Goal: Information Seeking & Learning: Compare options

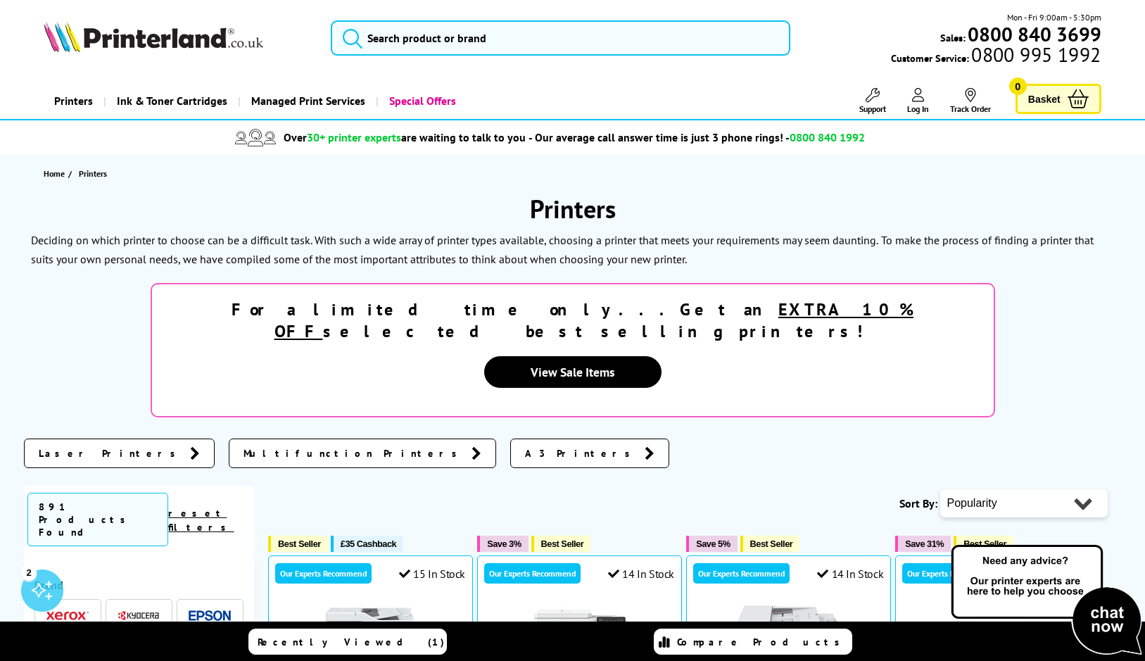
click at [77, 98] on link "Printers" at bounding box center [74, 101] width 60 height 36
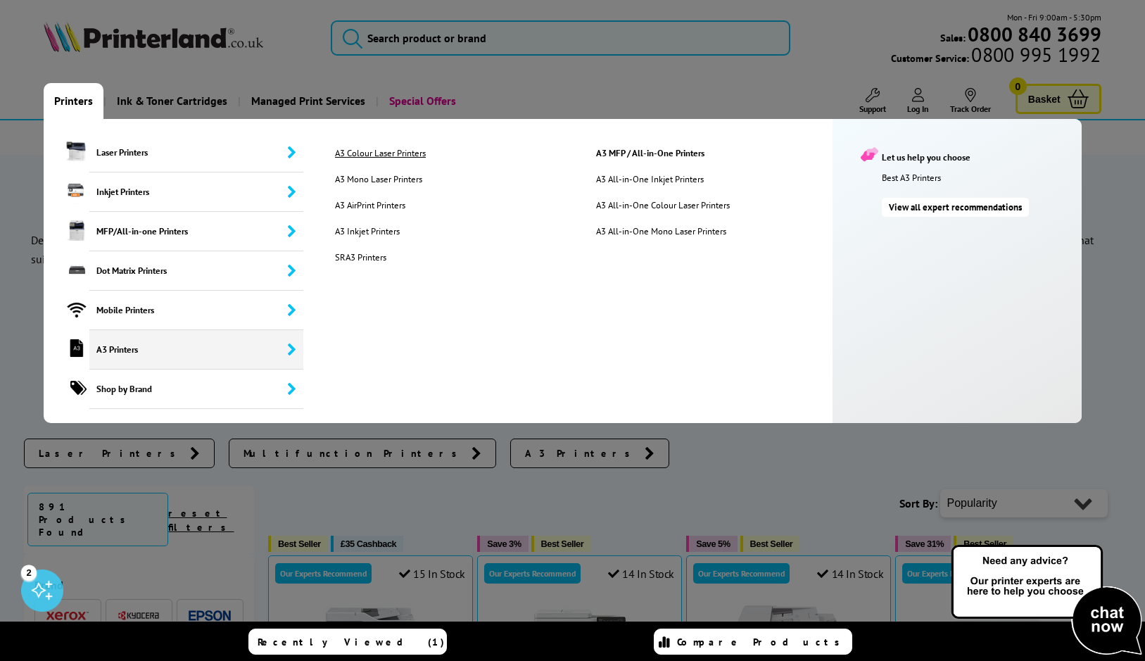
click at [378, 151] on link "A3 Colour Laser Printers" at bounding box center [454, 153] width 260 height 12
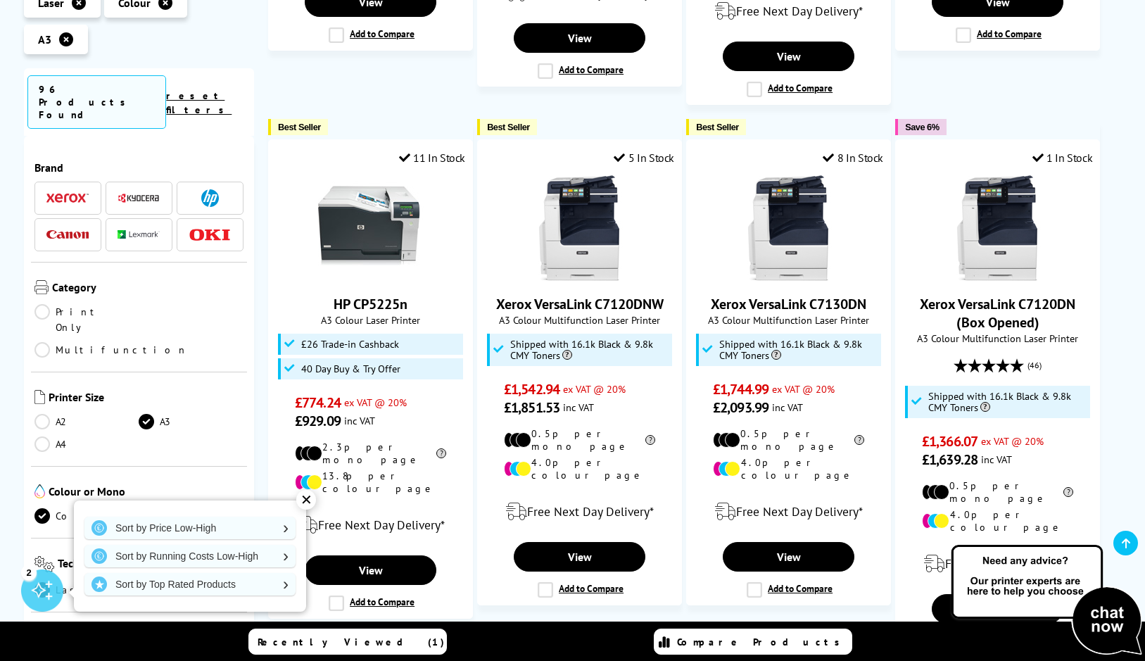
scroll to position [1899, 0]
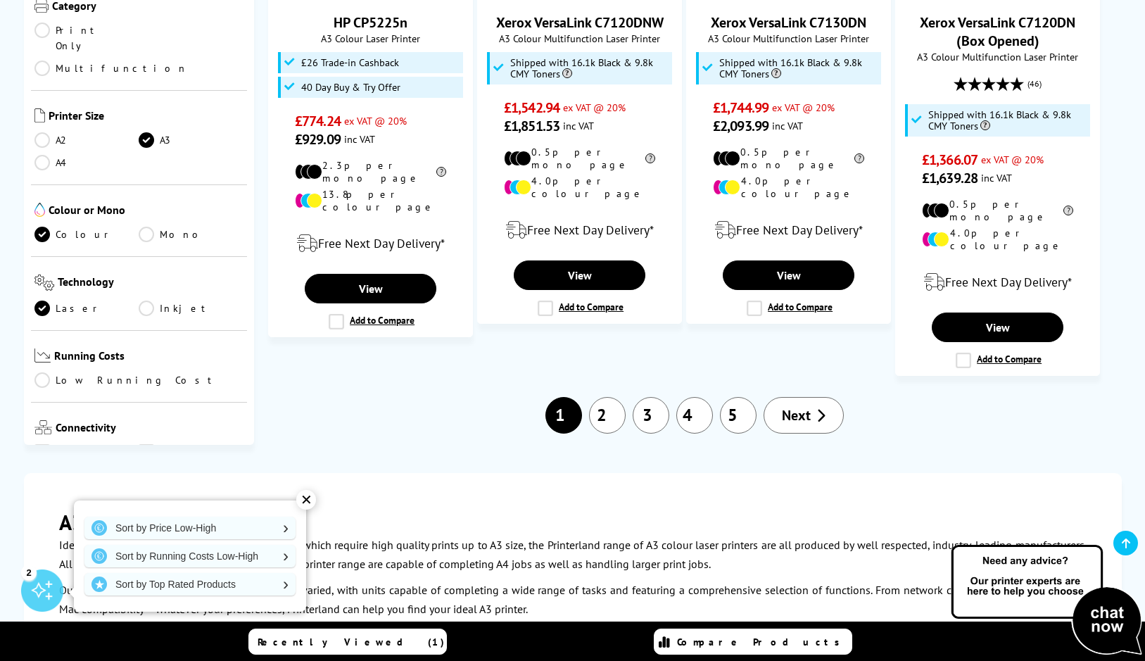
click at [793, 406] on span "Next" at bounding box center [796, 415] width 29 height 18
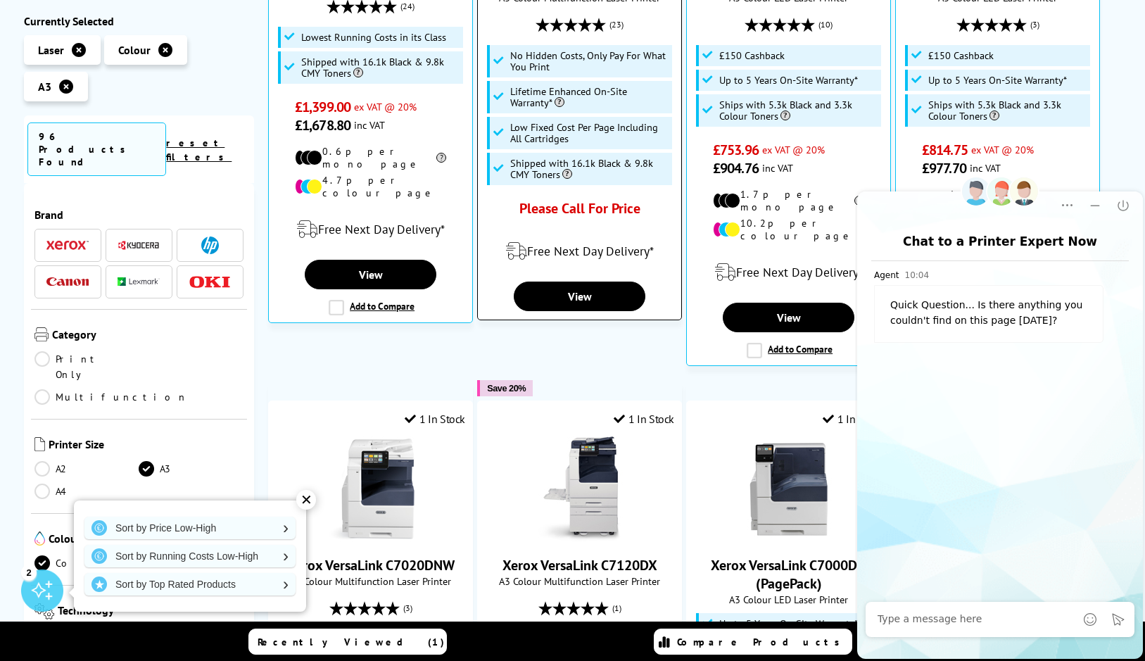
scroll to position [914, 0]
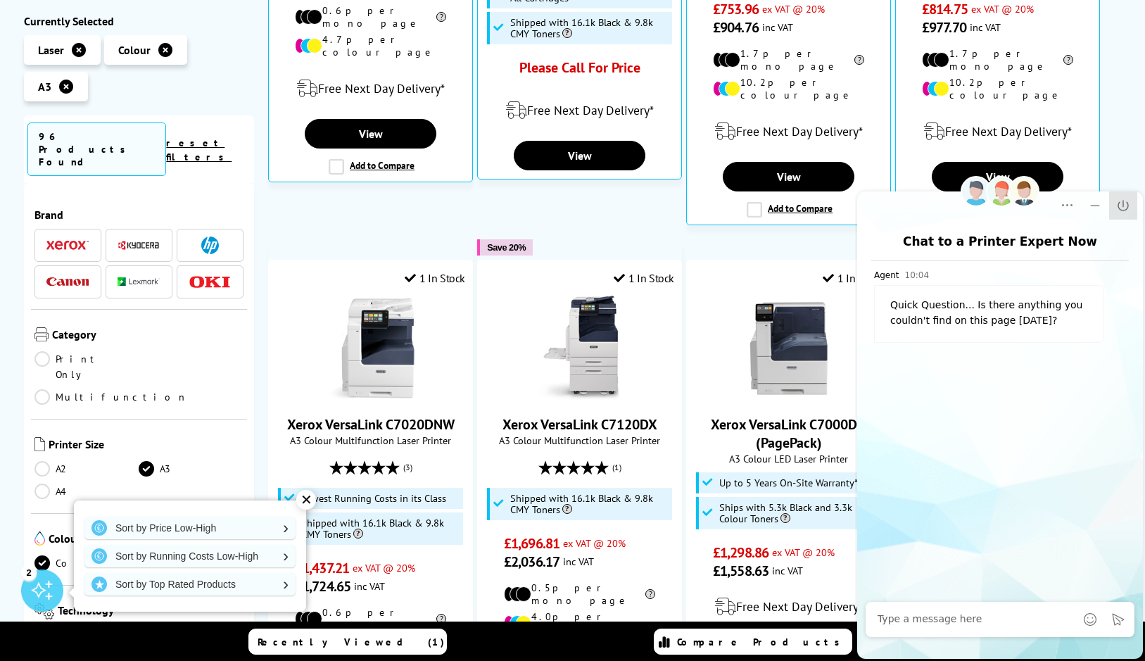
click at [1126, 201] on icon "Close" at bounding box center [1123, 205] width 14 height 14
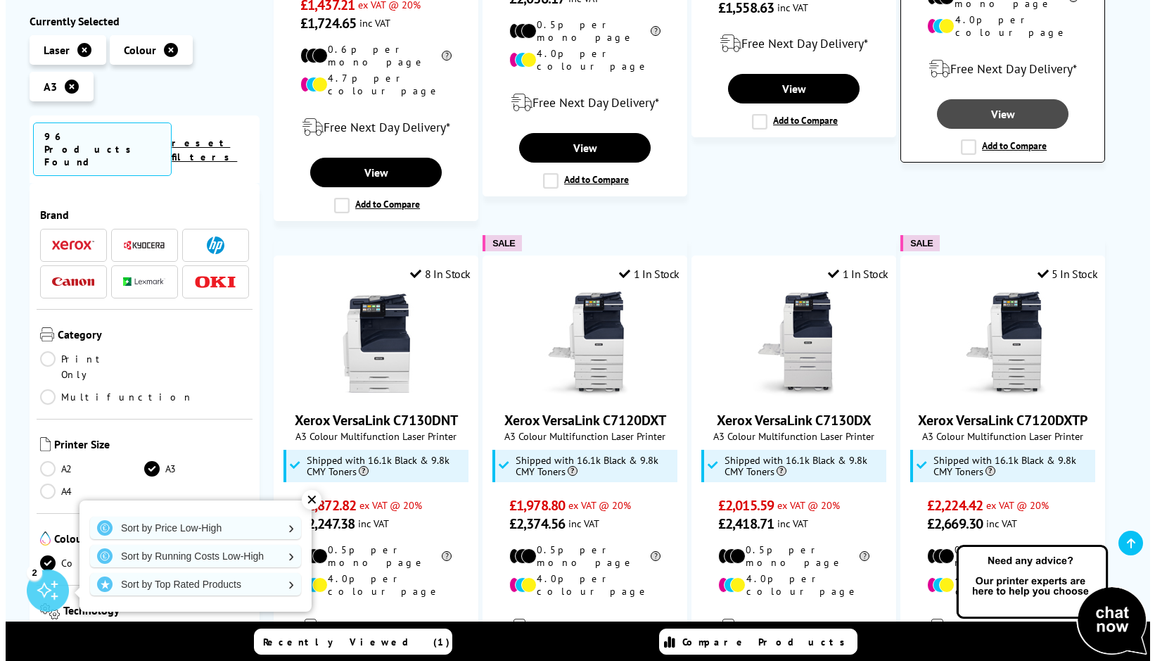
scroll to position [1548, 0]
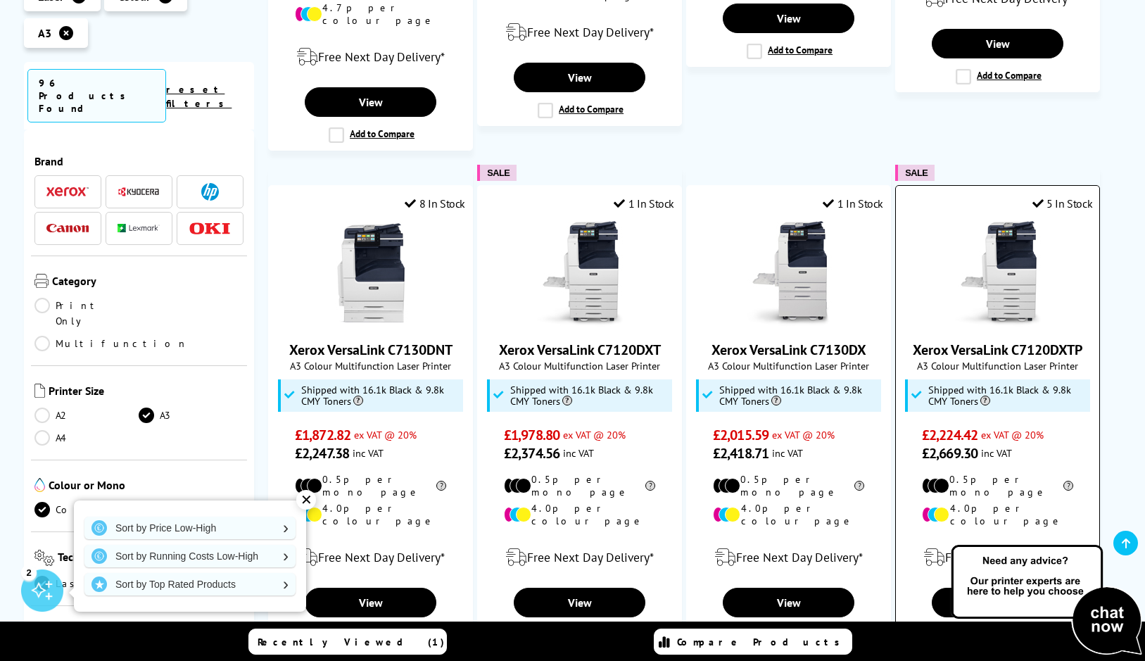
click at [967, 627] on label "Add to Compare" at bounding box center [998, 634] width 86 height 15
click at [0, 0] on input "Add to Compare" at bounding box center [0, 0] width 0 height 0
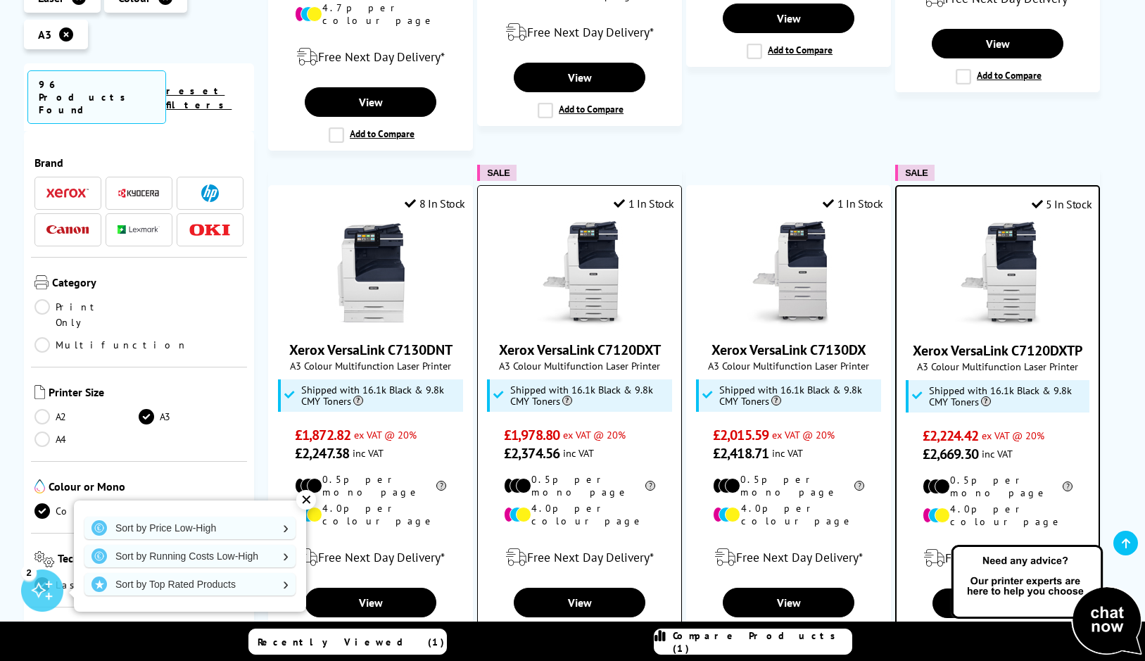
click at [547, 627] on label "Add to Compare" at bounding box center [580, 634] width 86 height 15
click at [0, 0] on input "Add to Compare" at bounding box center [0, 0] width 0 height 0
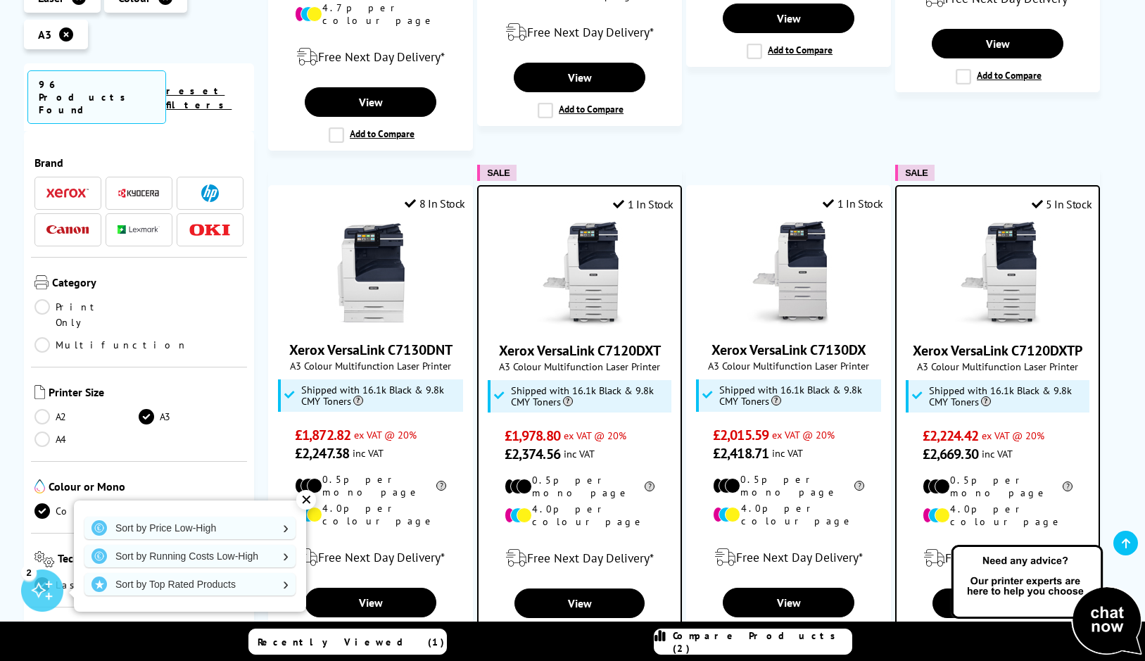
click at [742, 640] on span "Compare Products (2)" at bounding box center [761, 641] width 179 height 25
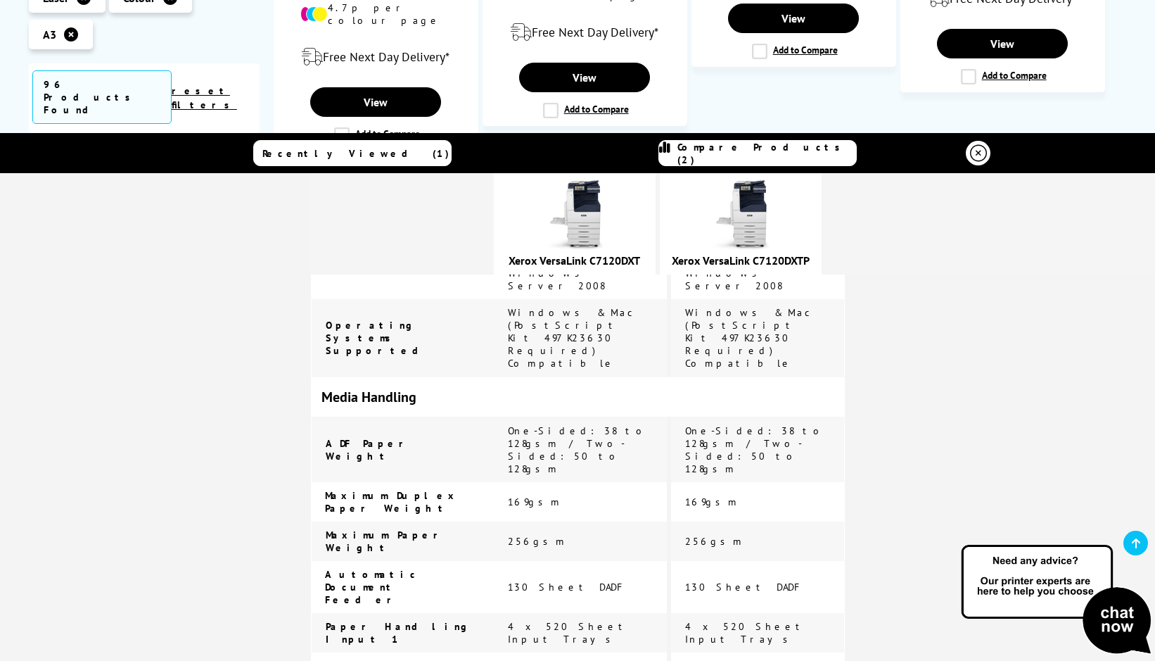
scroll to position [2532, 0]
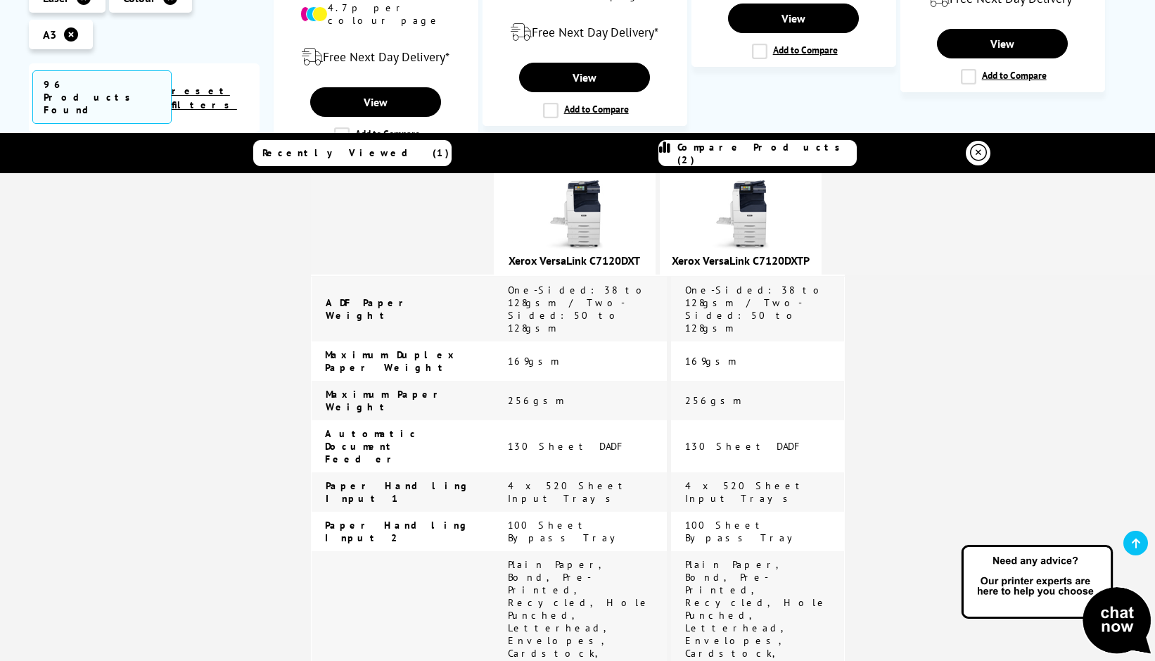
drag, startPoint x: 715, startPoint y: 342, endPoint x: 700, endPoint y: 357, distance: 21.4
drag, startPoint x: 700, startPoint y: 357, endPoint x: 688, endPoint y: 357, distance: 12.0
copy span "Xerox Adobe PostScript 3 Kit"
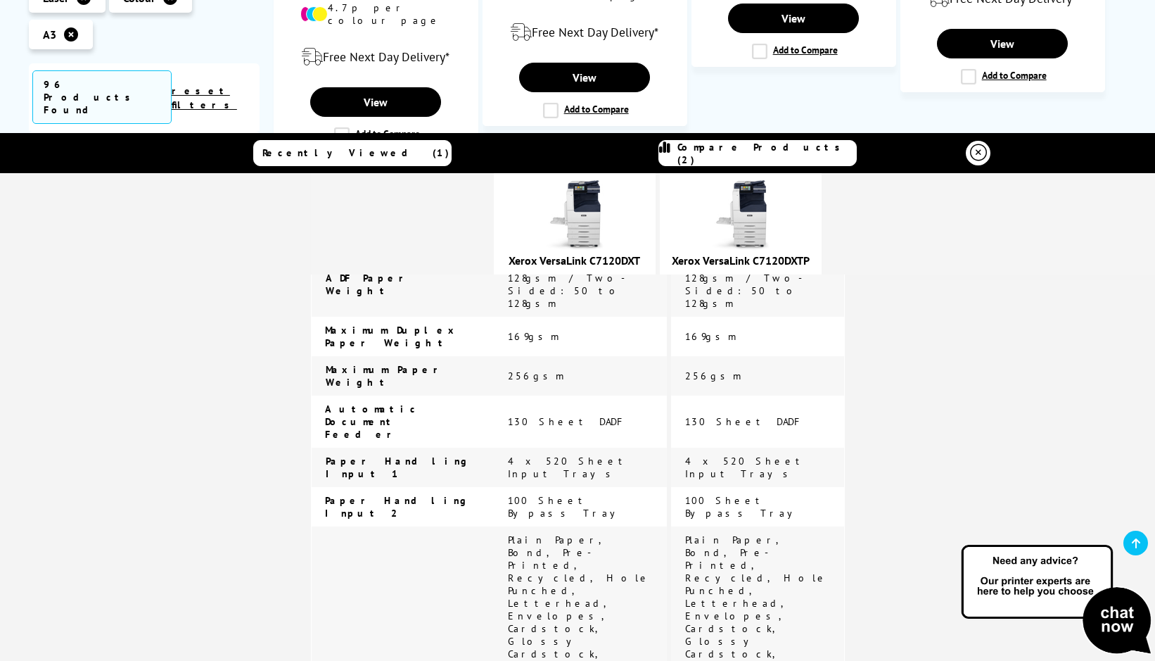
scroll to position [2346, 0]
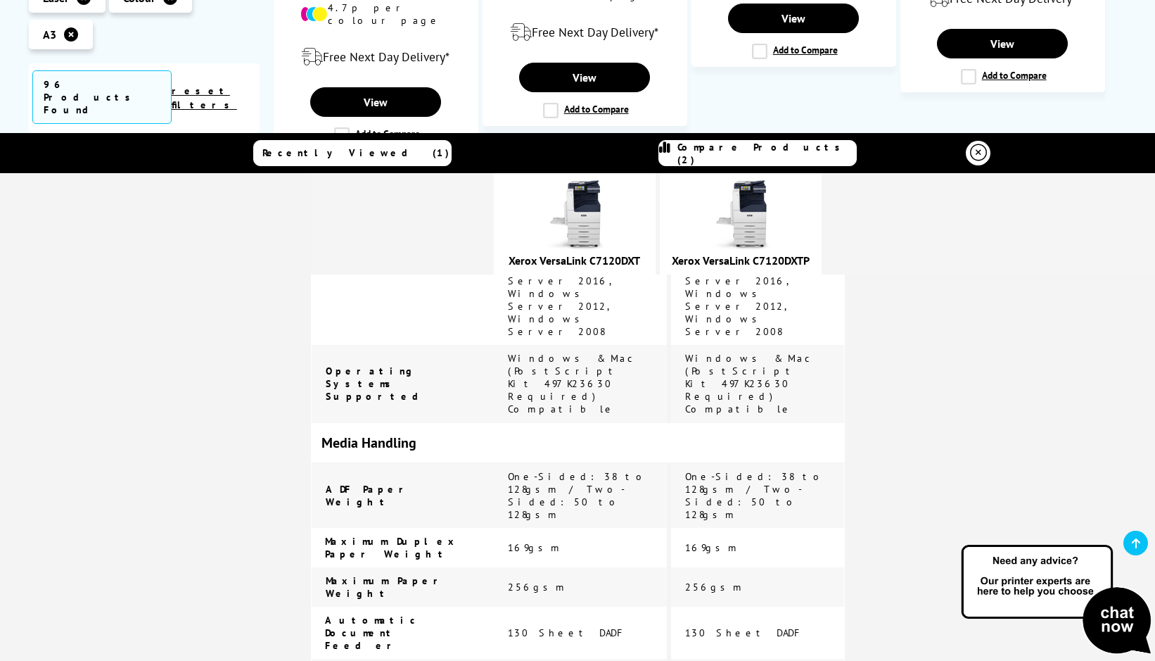
click at [577, 261] on link "Xerox VersaLink C7120DXT" at bounding box center [575, 260] width 132 height 14
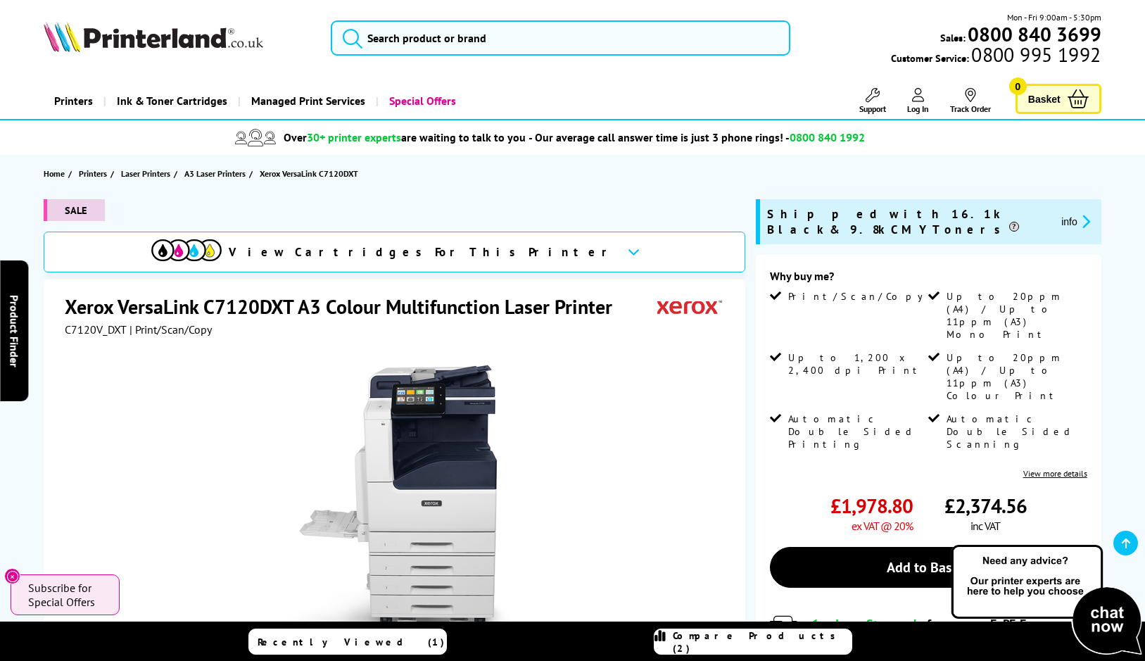
scroll to position [141, 0]
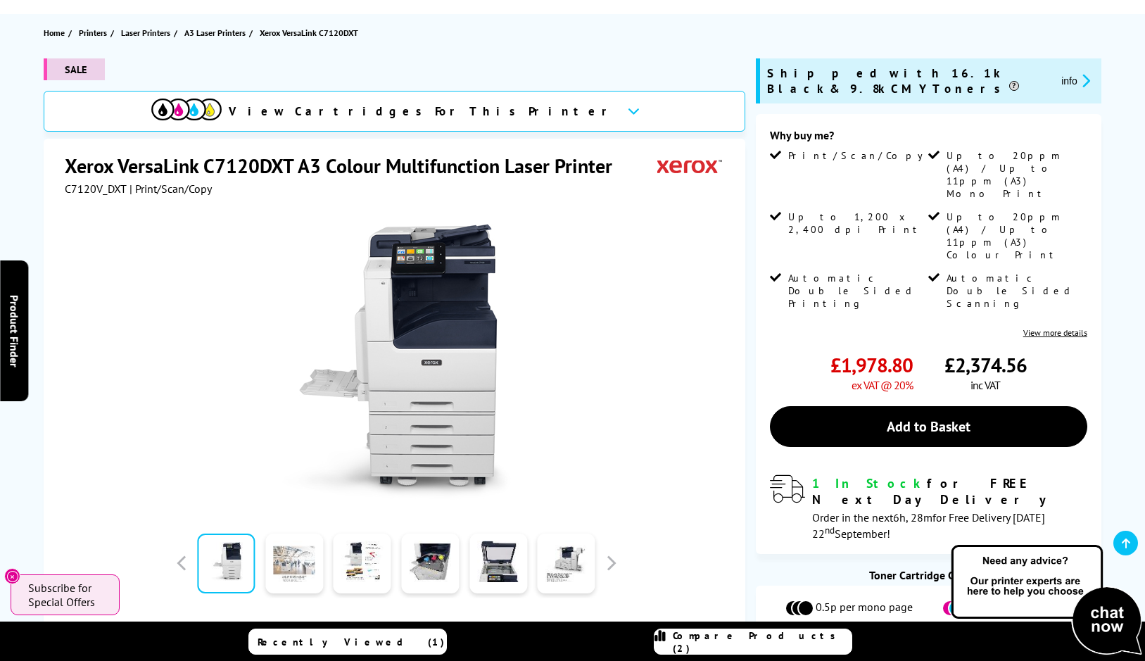
click at [307, 573] on link at bounding box center [294, 563] width 58 height 60
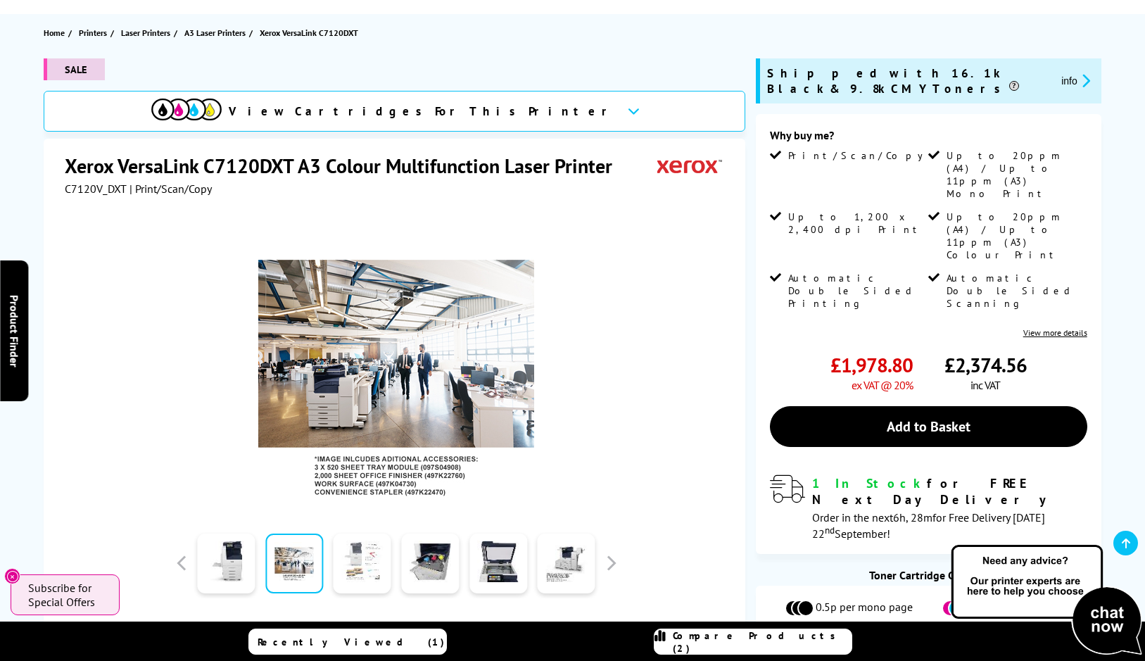
click at [351, 557] on link at bounding box center [362, 563] width 58 height 60
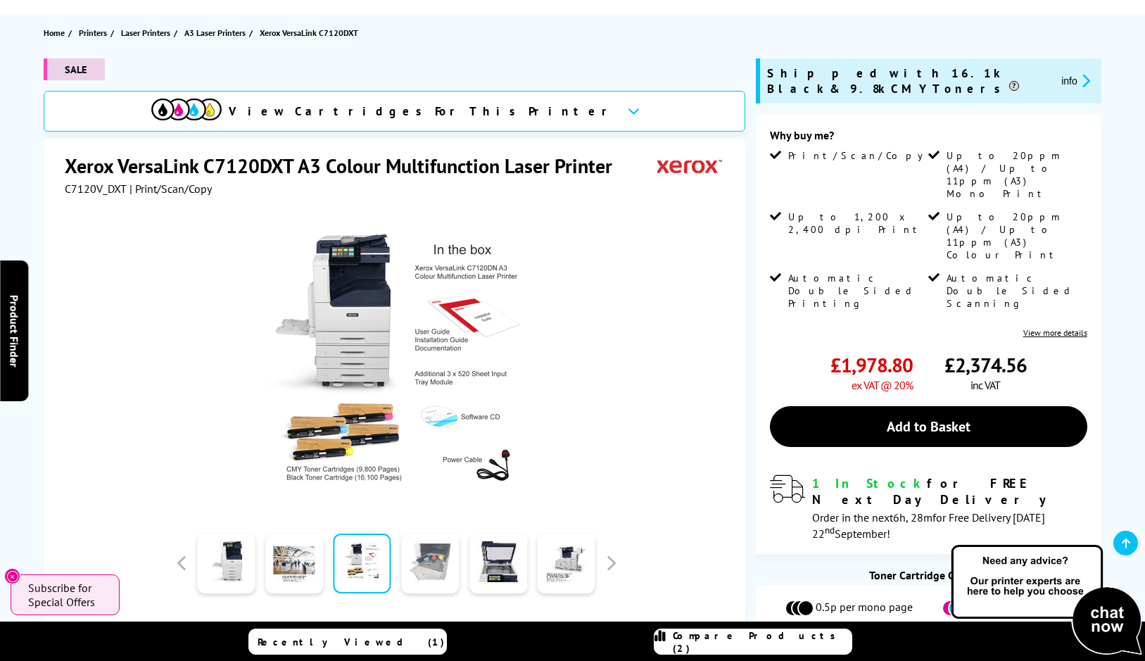
click at [433, 557] on link at bounding box center [430, 563] width 58 height 60
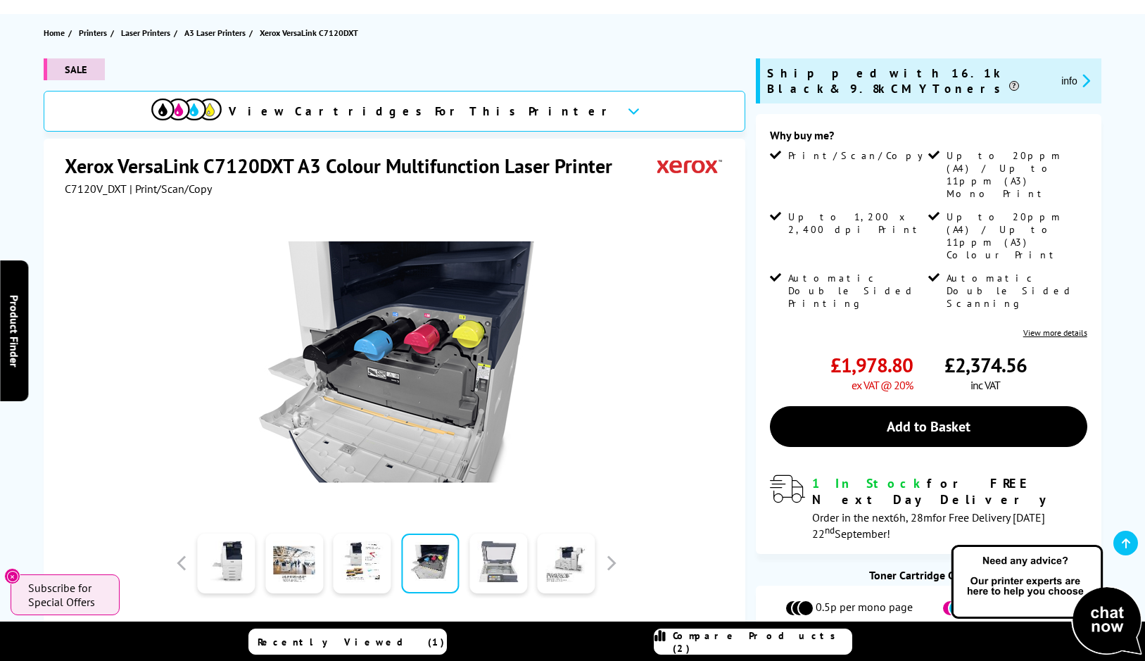
click at [514, 553] on link at bounding box center [498, 563] width 58 height 60
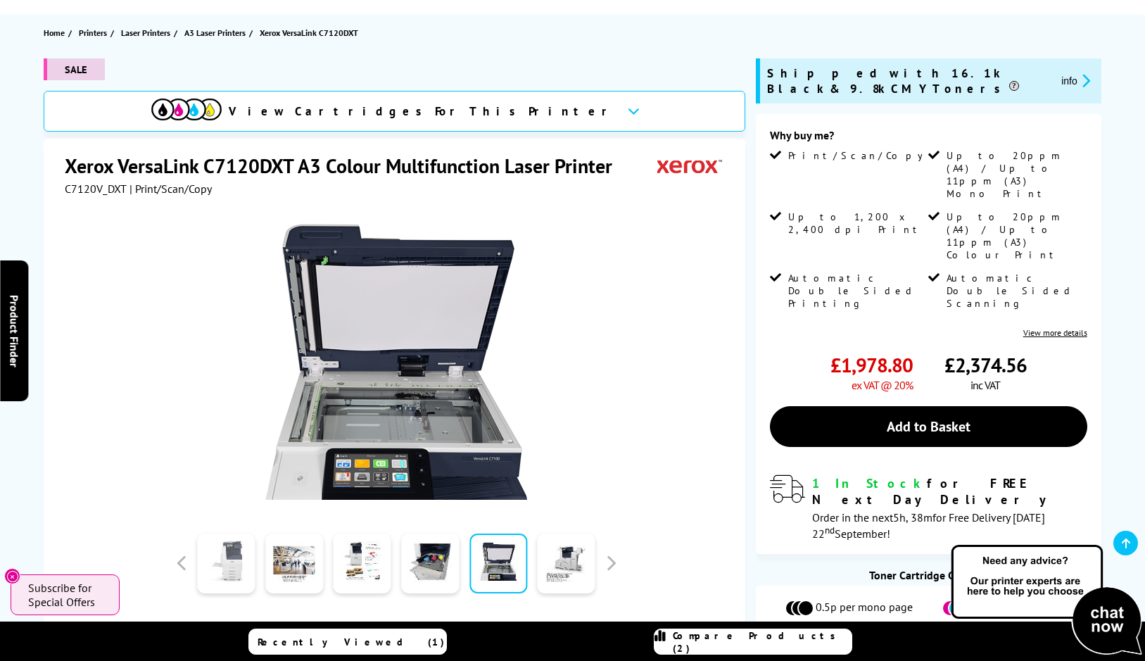
click at [238, 564] on link at bounding box center [226, 563] width 58 height 60
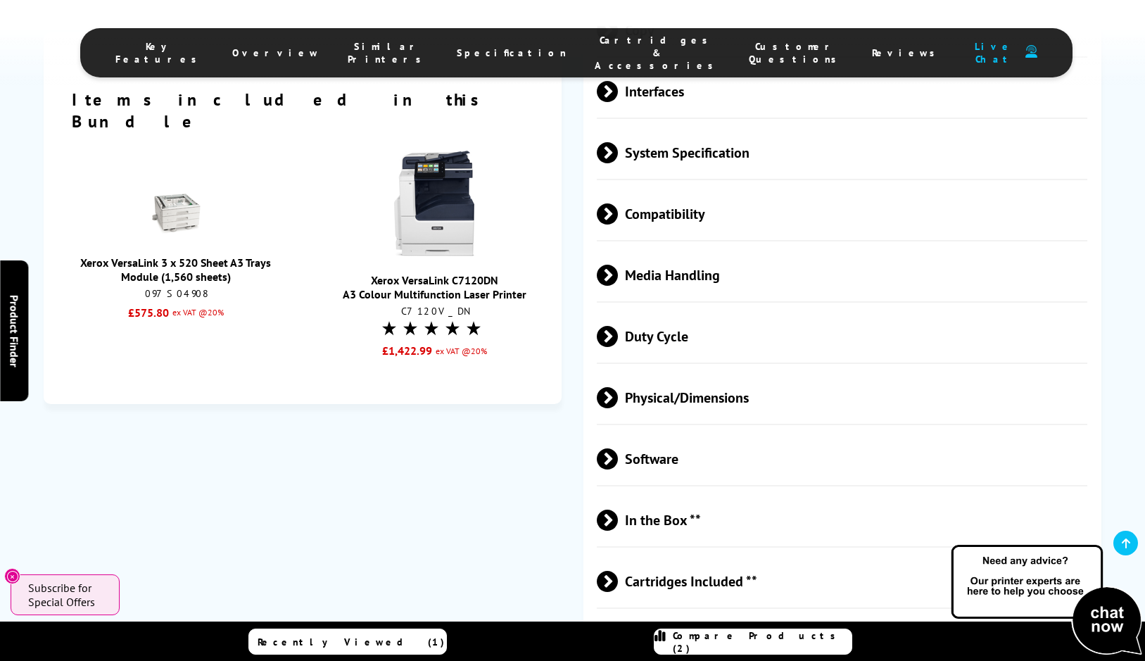
scroll to position [2814, 0]
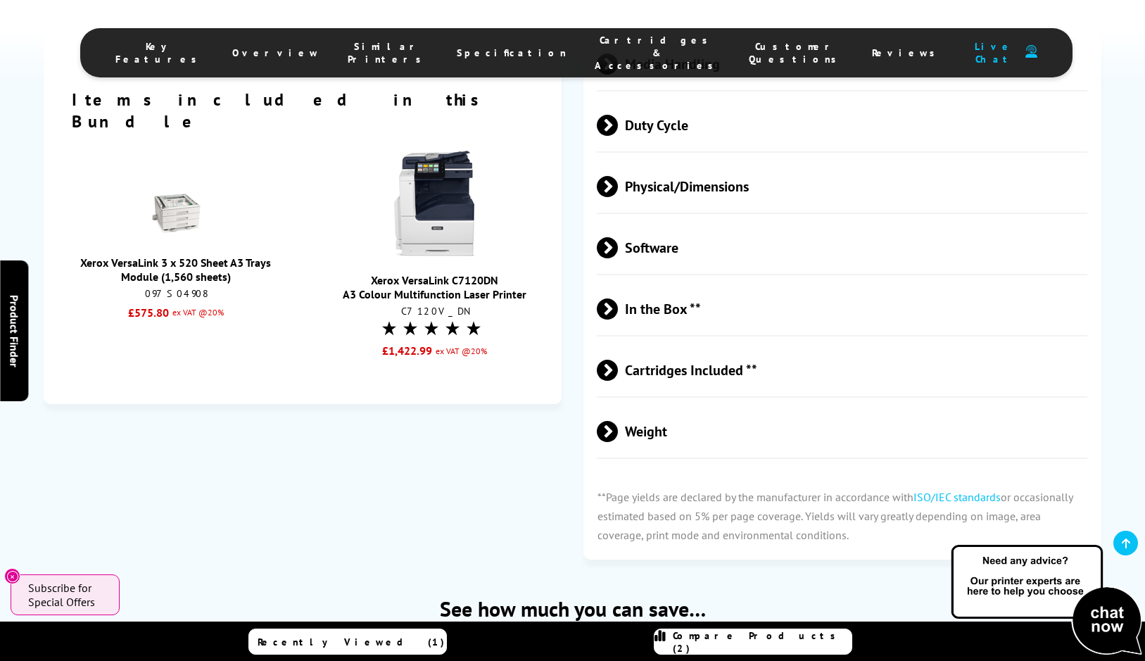
click at [589, 362] on div "Cartridges Included **" at bounding box center [842, 370] width 516 height 54
click at [618, 369] on span at bounding box center [618, 369] width 0 height 21
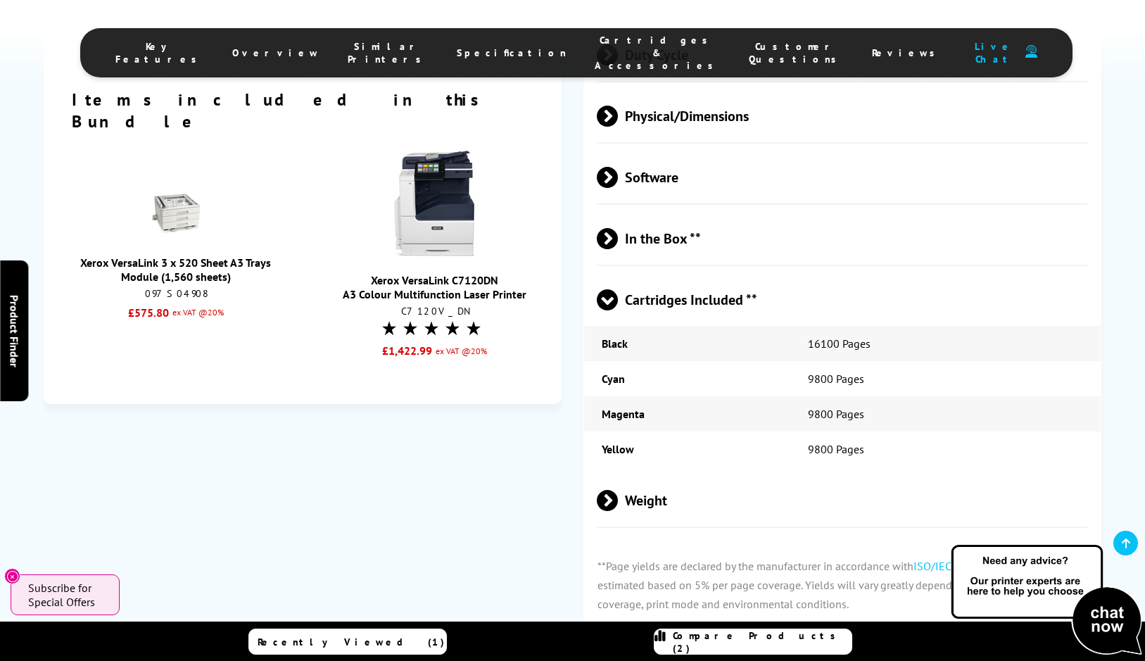
scroll to position [2673, 0]
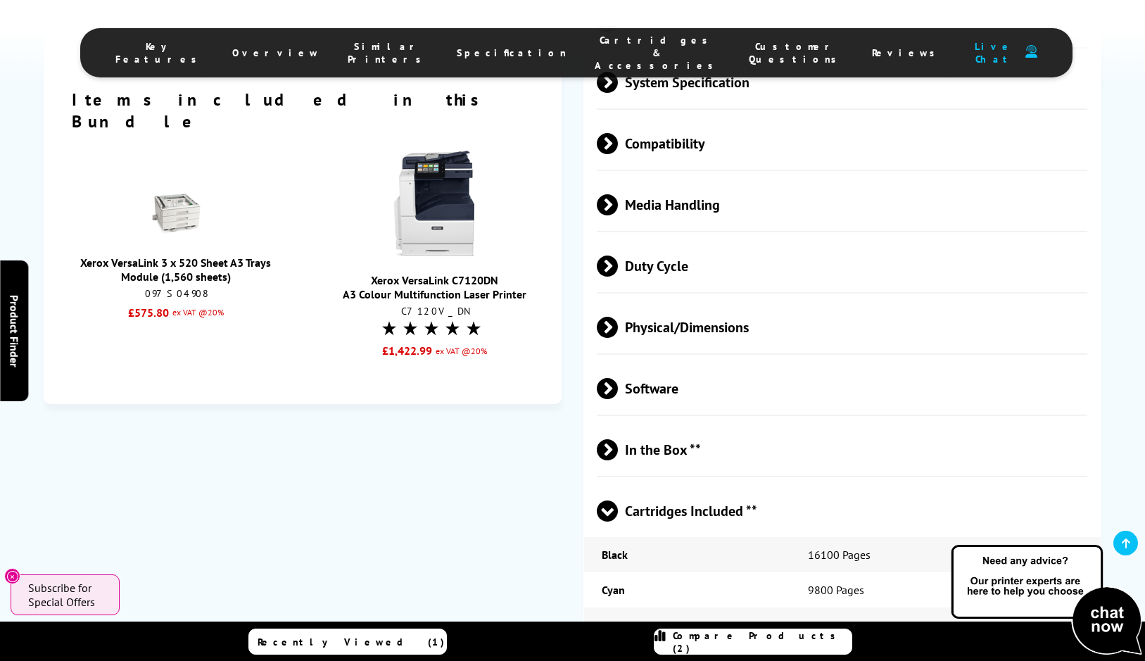
click at [1115, 25] on div "Key Features Overview Similar Printers Specification Cartridges & Accessories C…" at bounding box center [572, 42] width 1145 height 84
